Goal: Transaction & Acquisition: Subscribe to service/newsletter

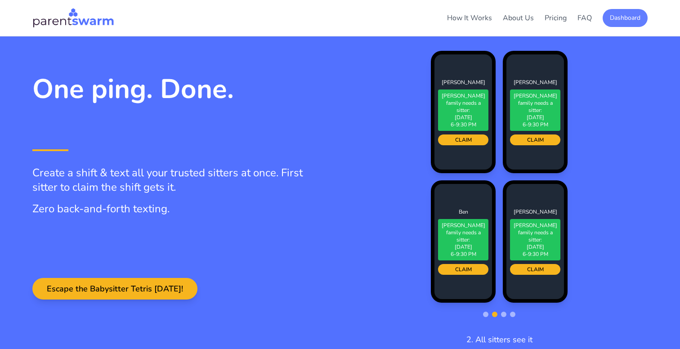
click at [621, 18] on button "Dashboard" at bounding box center [624, 18] width 45 height 18
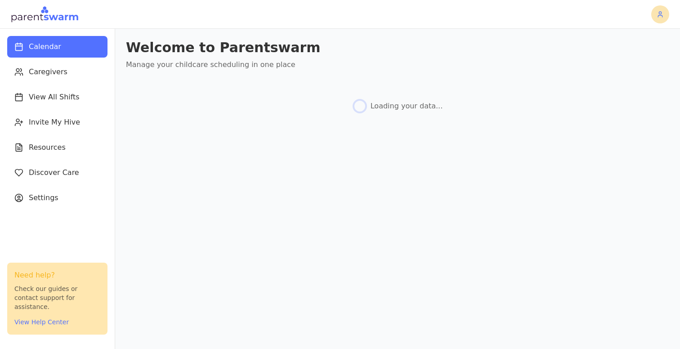
click at [661, 16] on html "Calendar Caregivers View All Shifts Invite My Hive Resources Discover Care Sett…" at bounding box center [340, 174] width 680 height 349
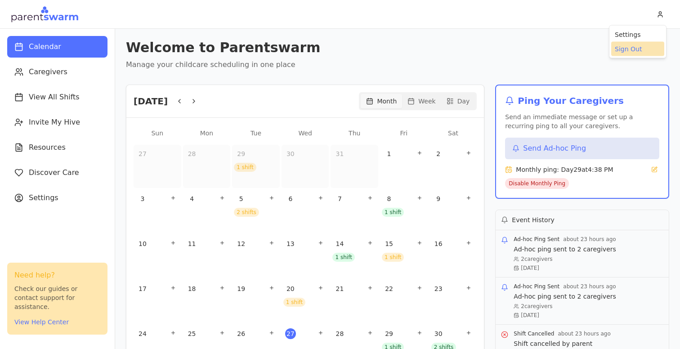
click at [634, 50] on div "Sign Out" at bounding box center [637, 49] width 53 height 14
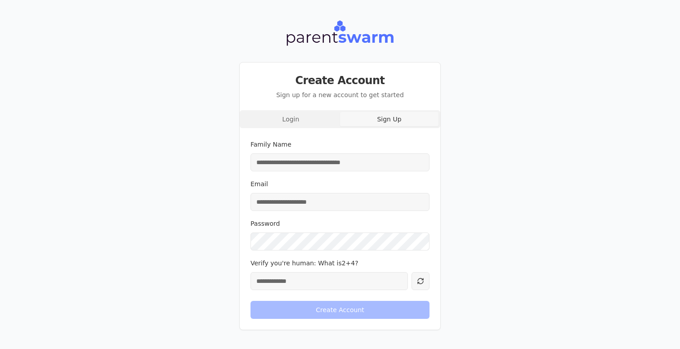
click at [378, 156] on div "Login Sign Up Family Name Email Password Verify you're human: What is 2 + 4 ? C…" at bounding box center [340, 219] width 200 height 219
click at [325, 162] on input "Family Name" at bounding box center [339, 162] width 179 height 18
type input "**********"
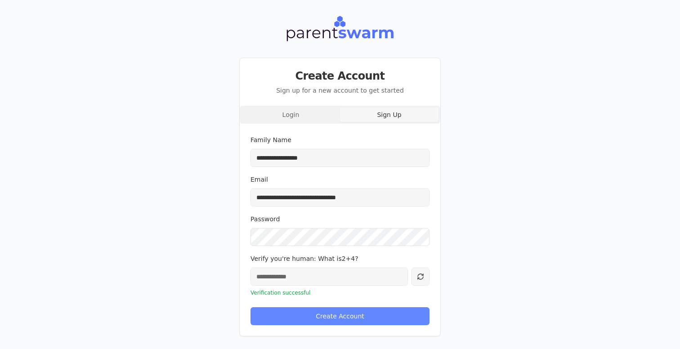
type input "*"
click at [338, 322] on button "Create Account" at bounding box center [339, 316] width 179 height 18
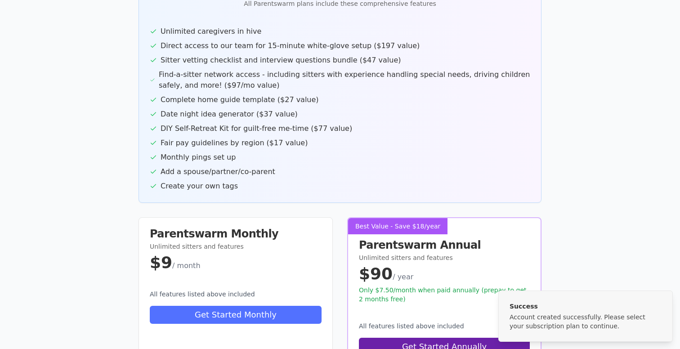
scroll to position [222, 0]
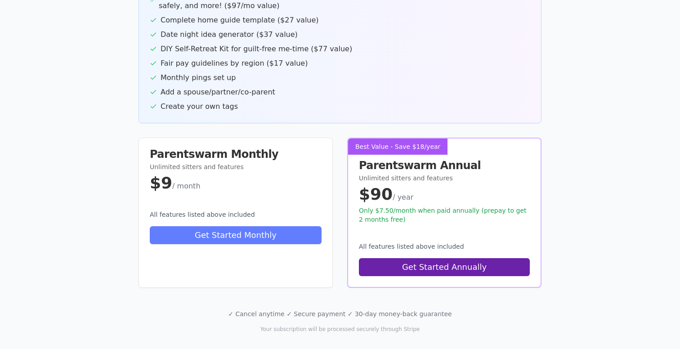
click at [280, 226] on button "Get Started Monthly" at bounding box center [236, 235] width 172 height 18
